Goal: Information Seeking & Learning: Learn about a topic

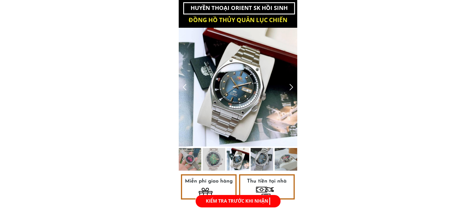
click at [293, 91] on div at bounding box center [291, 86] width 9 height 9
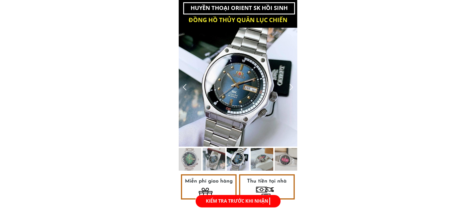
click at [293, 89] on div at bounding box center [291, 86] width 9 height 9
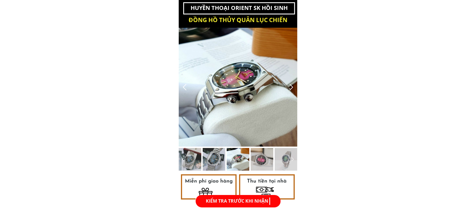
click at [293, 89] on div at bounding box center [291, 86] width 9 height 9
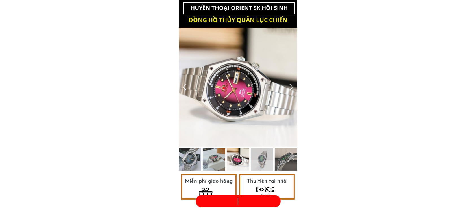
click at [293, 89] on div at bounding box center [291, 86] width 9 height 9
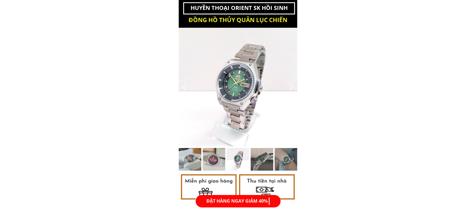
click at [293, 89] on div at bounding box center [291, 86] width 9 height 9
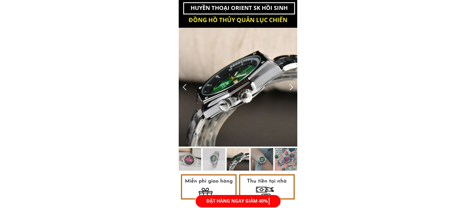
click at [293, 89] on div at bounding box center [291, 86] width 9 height 9
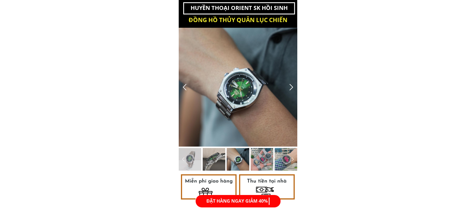
click at [293, 89] on div at bounding box center [291, 86] width 9 height 9
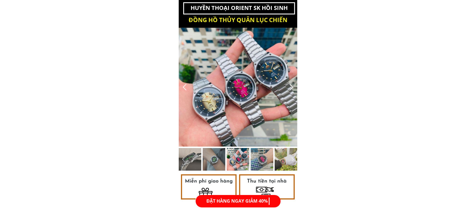
click at [293, 89] on div at bounding box center [291, 86] width 9 height 9
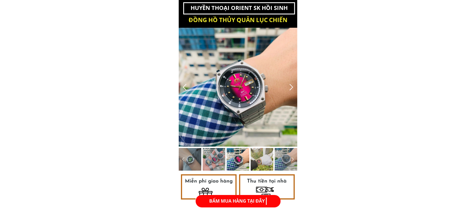
click at [293, 89] on div at bounding box center [291, 86] width 9 height 9
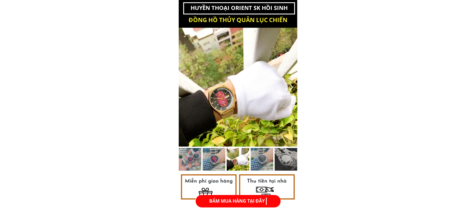
click at [293, 89] on div at bounding box center [291, 86] width 9 height 9
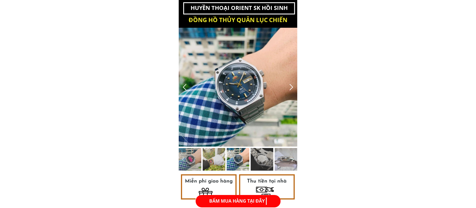
click at [293, 89] on div at bounding box center [291, 86] width 9 height 9
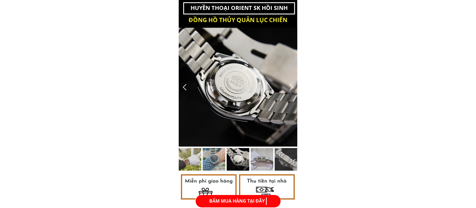
click at [293, 89] on div at bounding box center [291, 86] width 9 height 9
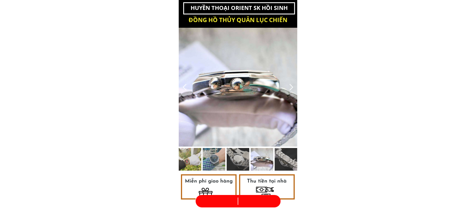
click at [293, 89] on div at bounding box center [291, 86] width 9 height 9
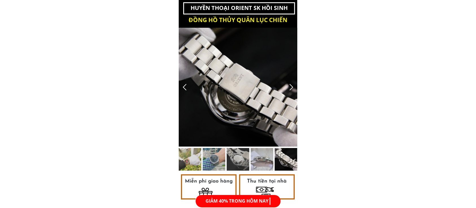
click at [293, 89] on div at bounding box center [291, 86] width 9 height 9
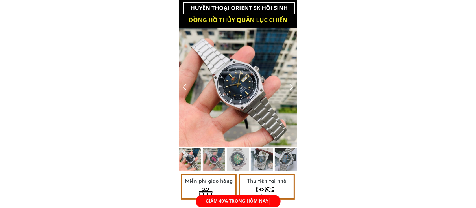
click at [293, 89] on div at bounding box center [291, 86] width 9 height 9
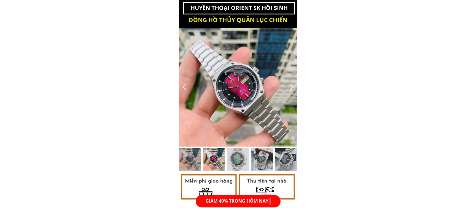
click at [293, 89] on div at bounding box center [291, 86] width 9 height 9
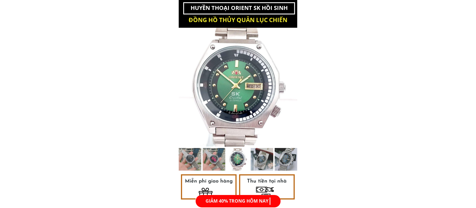
click at [293, 89] on div at bounding box center [291, 86] width 9 height 9
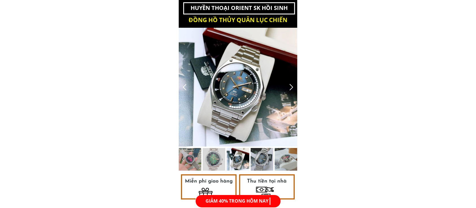
click at [293, 89] on div at bounding box center [291, 86] width 9 height 9
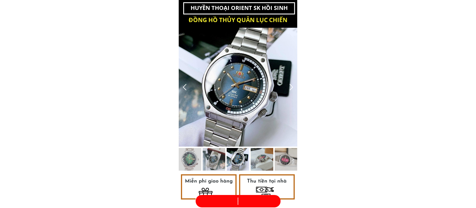
click at [293, 89] on div at bounding box center [291, 86] width 9 height 9
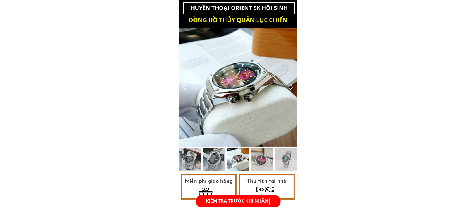
click at [293, 89] on div at bounding box center [291, 86] width 9 height 9
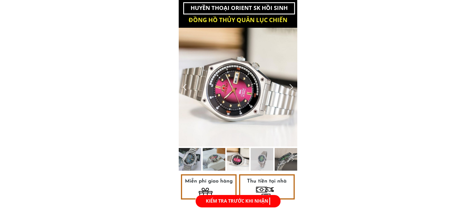
click at [293, 89] on div at bounding box center [291, 86] width 9 height 9
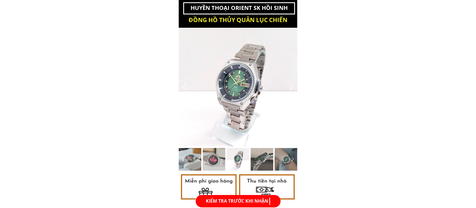
click at [293, 89] on div at bounding box center [291, 86] width 9 height 9
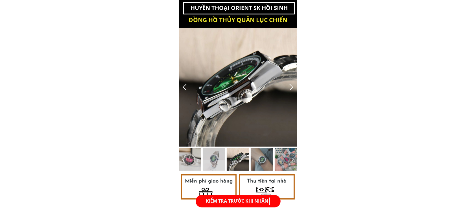
click at [293, 89] on div at bounding box center [291, 86] width 9 height 9
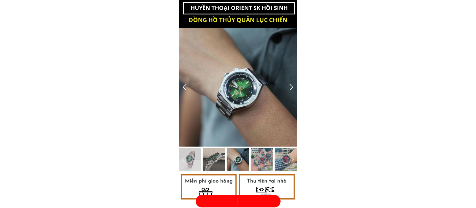
click at [293, 89] on div at bounding box center [291, 86] width 9 height 9
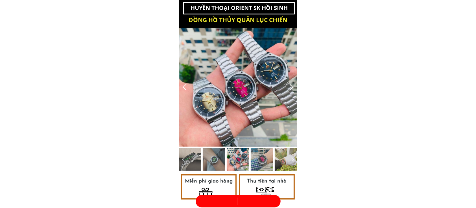
click at [293, 89] on div at bounding box center [291, 86] width 9 height 9
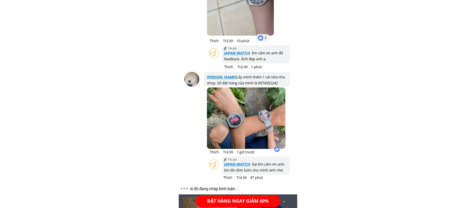
scroll to position [2009, 0]
